Goal: Contribute content

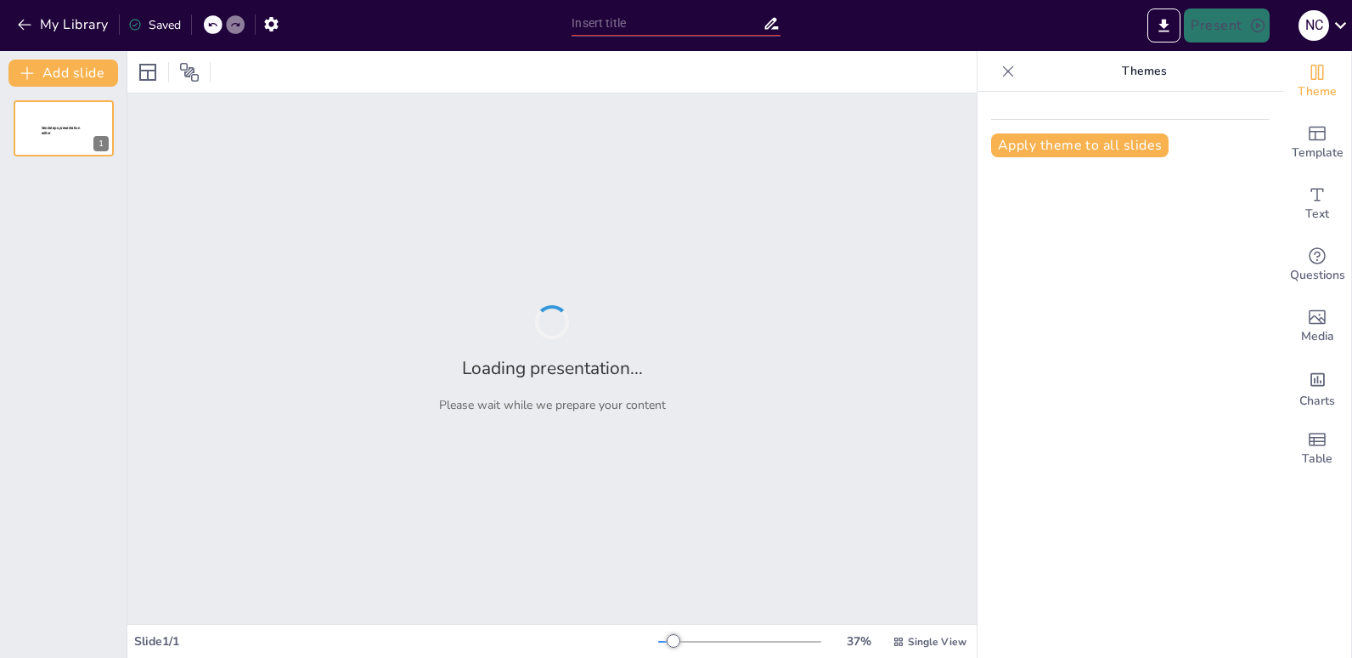
type input "مشروعات مدينة ال[GEOGRAPHIC_DATA] الجديدة"
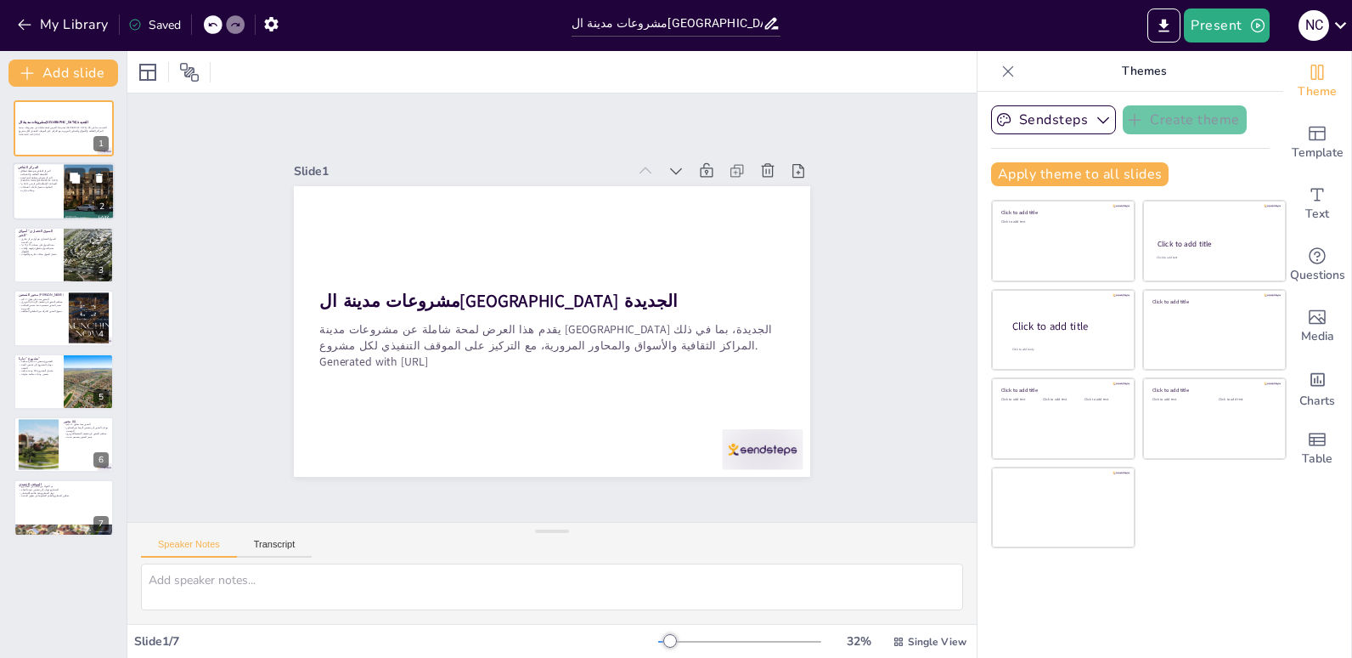
click at [53, 187] on p "المكونات تشمل قاعات اجتماعات ومكاتب إدارية." at bounding box center [38, 189] width 41 height 6
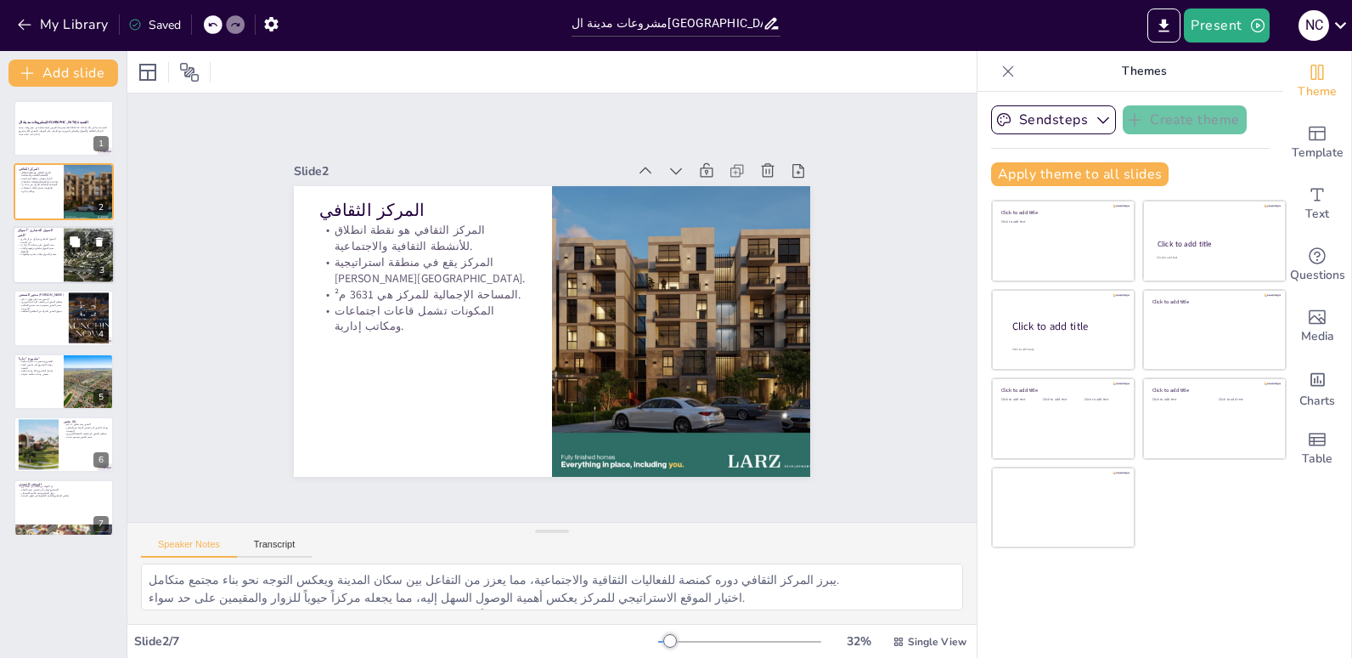
click at [52, 235] on div "السوق الحضاري "أسواق الخير"" at bounding box center [38, 233] width 41 height 8
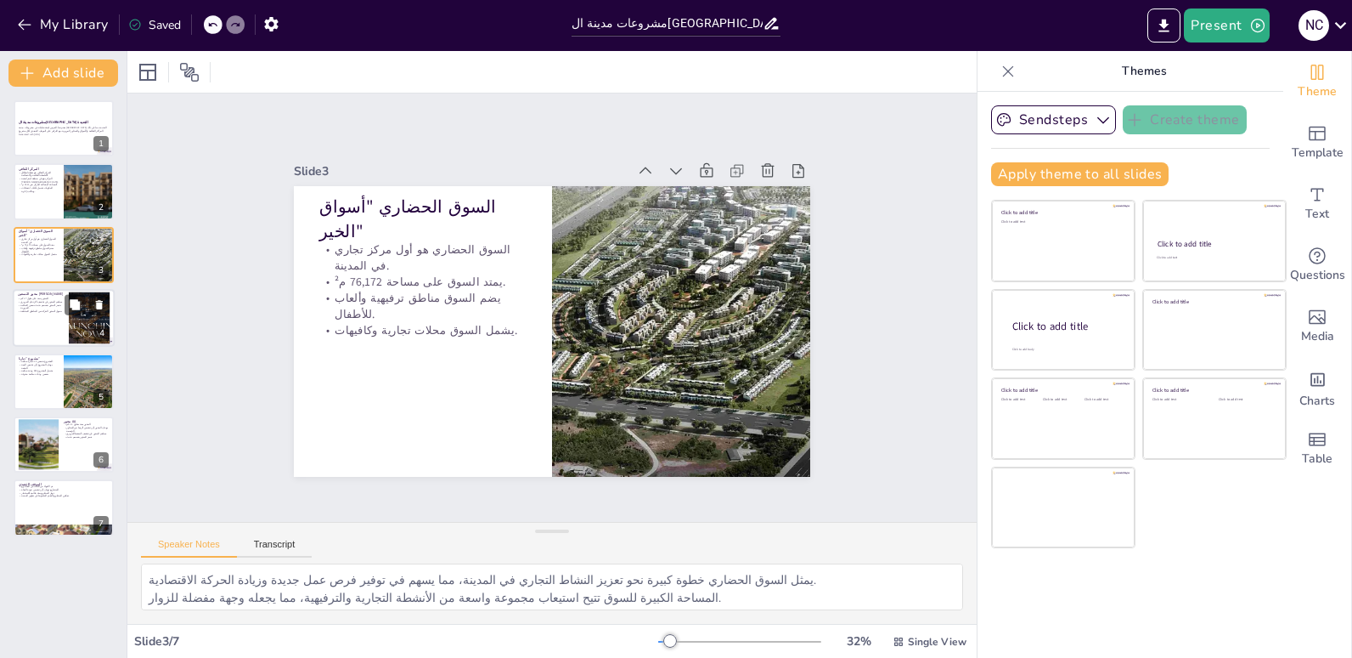
click at [52, 318] on div at bounding box center [64, 318] width 102 height 58
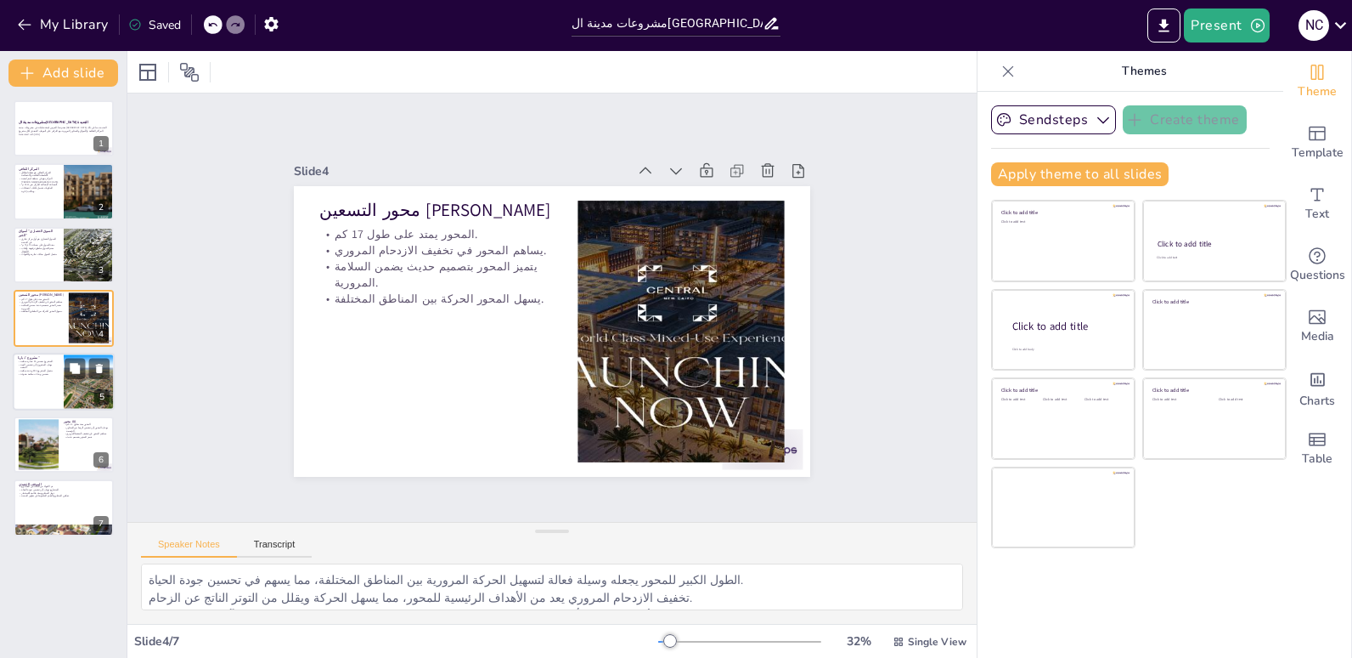
click at [80, 392] on div at bounding box center [89, 382] width 88 height 58
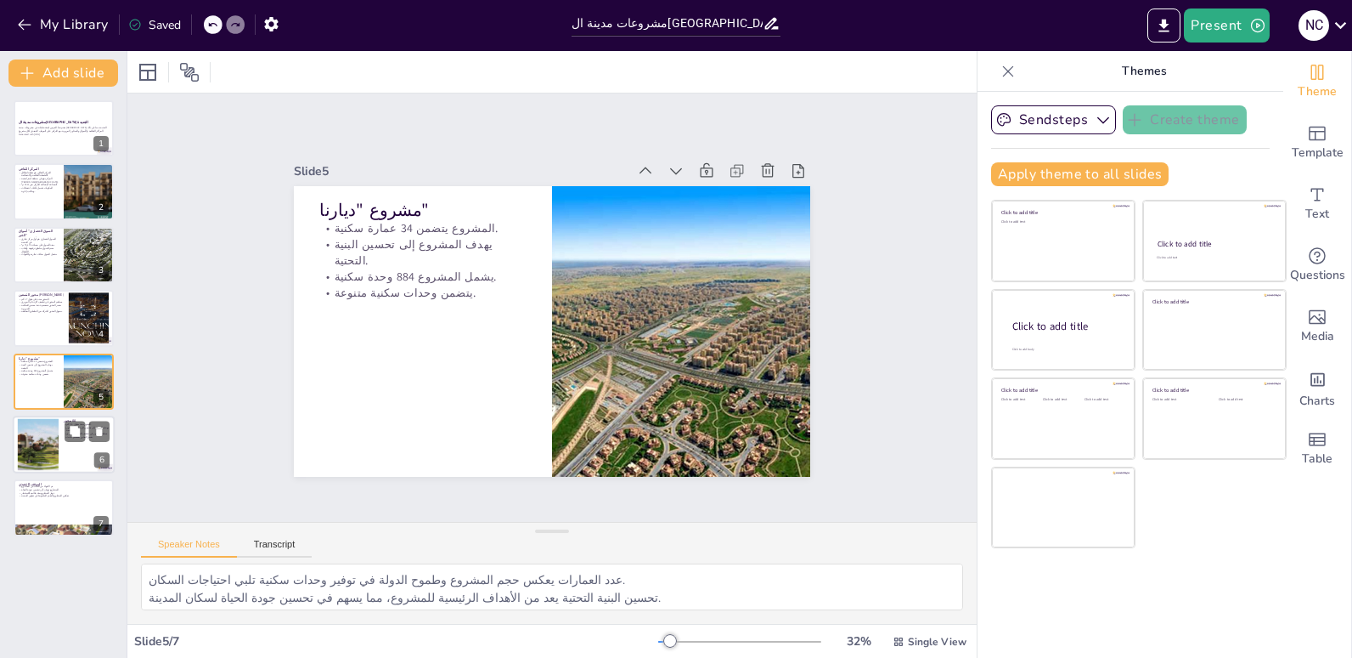
click at [69, 443] on div at bounding box center [64, 444] width 102 height 58
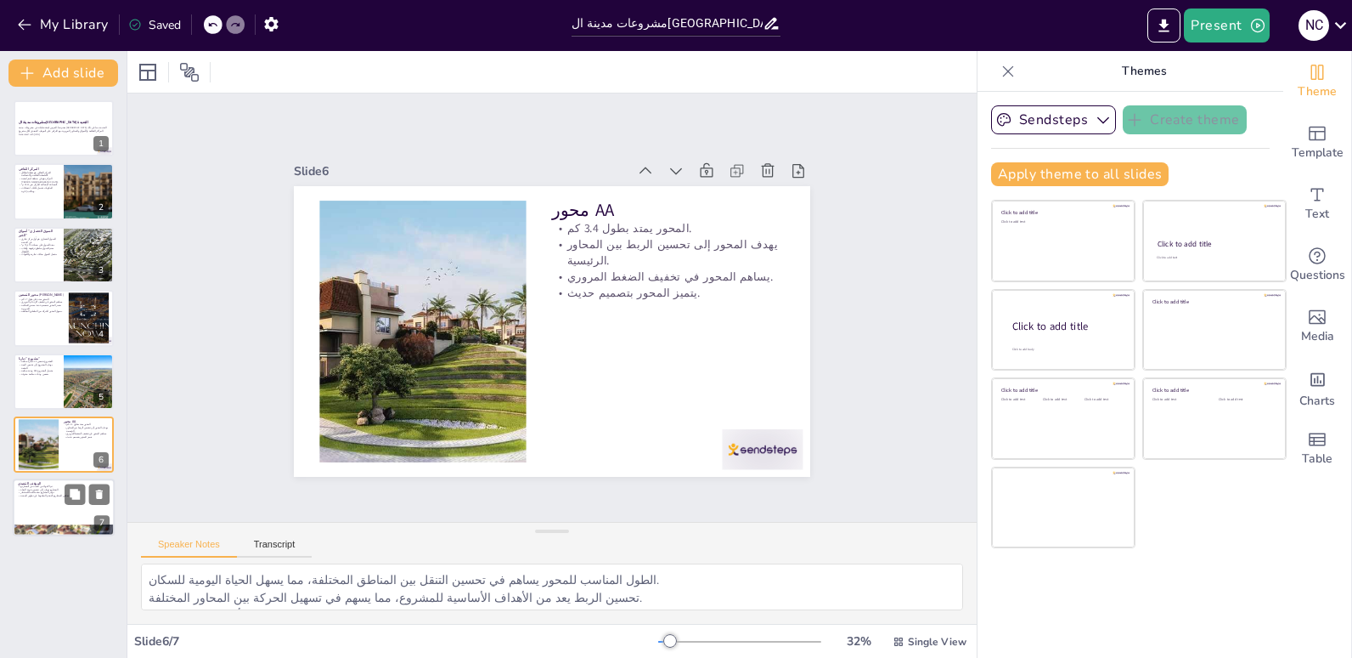
click at [63, 505] on div at bounding box center [64, 508] width 102 height 58
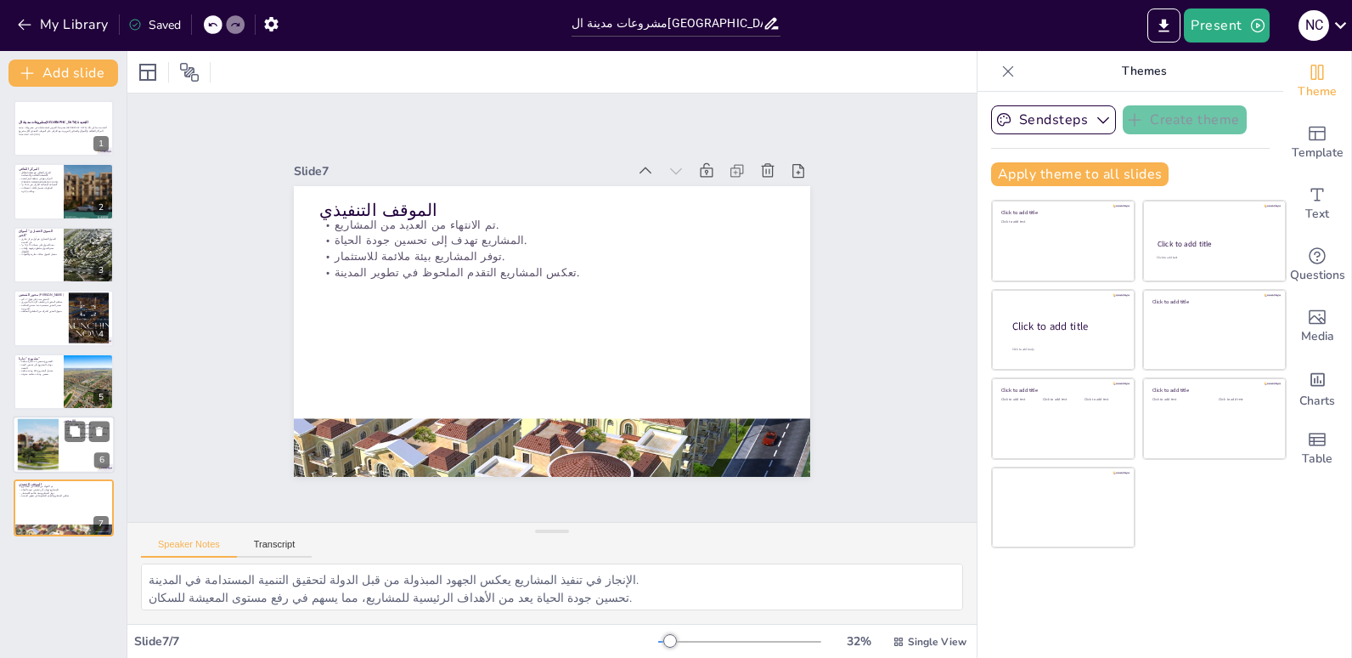
click at [55, 457] on div at bounding box center [38, 445] width 82 height 52
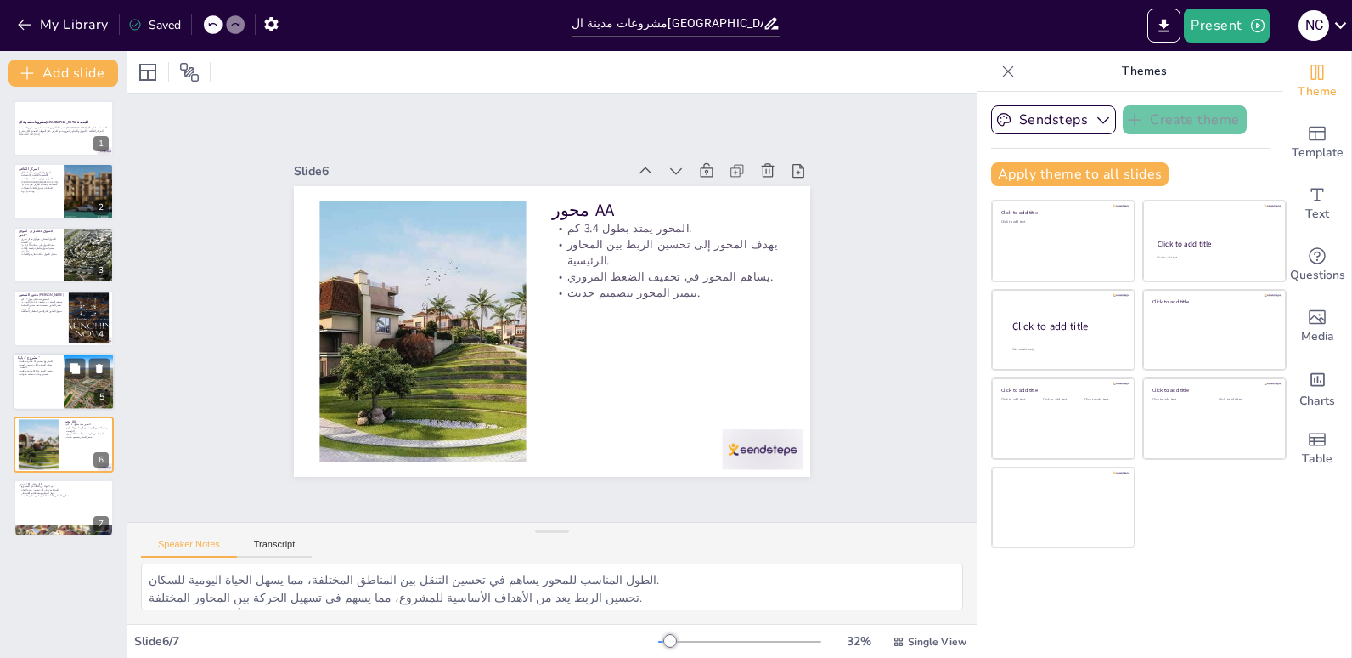
click at [61, 388] on div at bounding box center [64, 382] width 102 height 58
type textarea "عدد العمارات يعكس حجم المشروع وطموح الدولة في توفير وحدات سكنية تلبي احتياجات ا…"
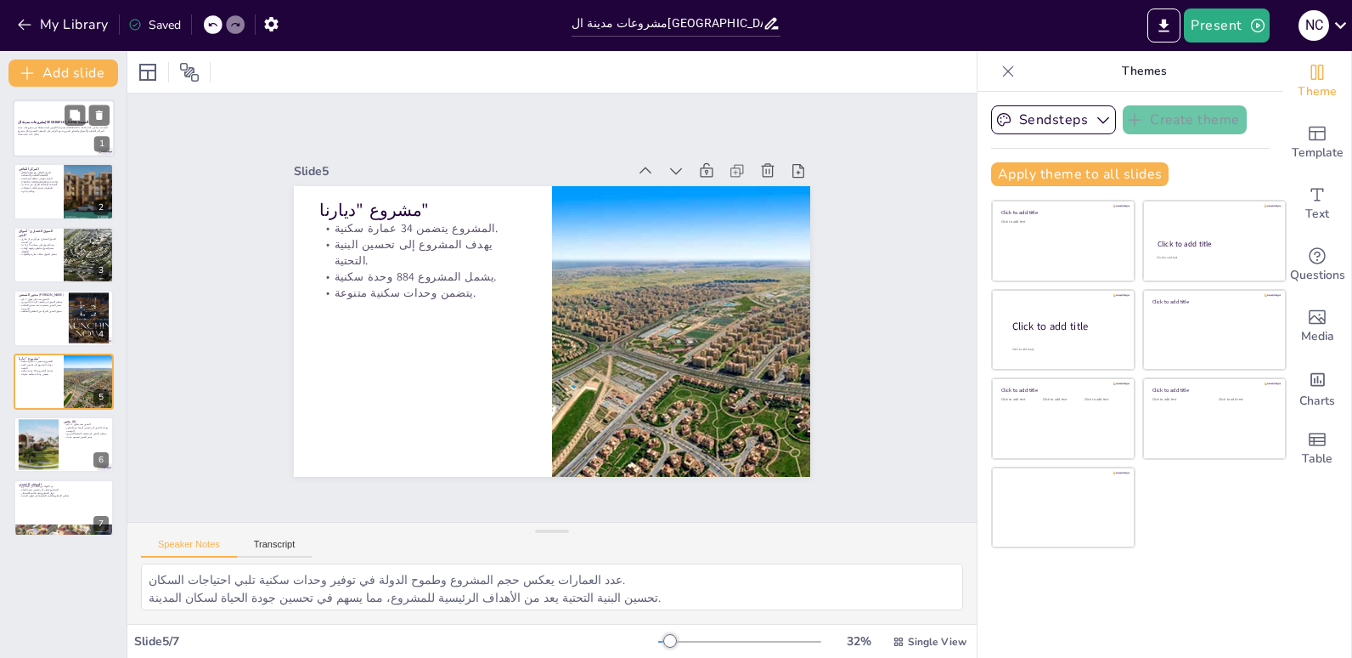
click at [58, 141] on div at bounding box center [64, 128] width 102 height 58
